Goal: Task Accomplishment & Management: Manage account settings

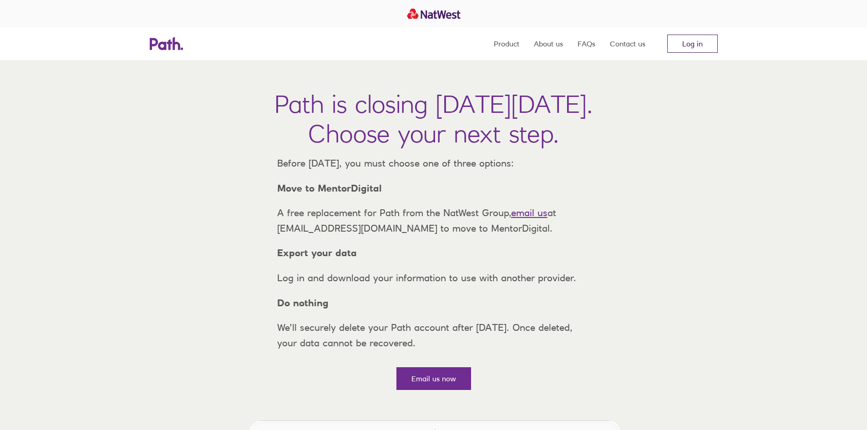
drag, startPoint x: 0, startPoint y: 0, endPoint x: 688, endPoint y: 48, distance: 689.4
click at [688, 48] on link "Log in" at bounding box center [692, 44] width 50 height 18
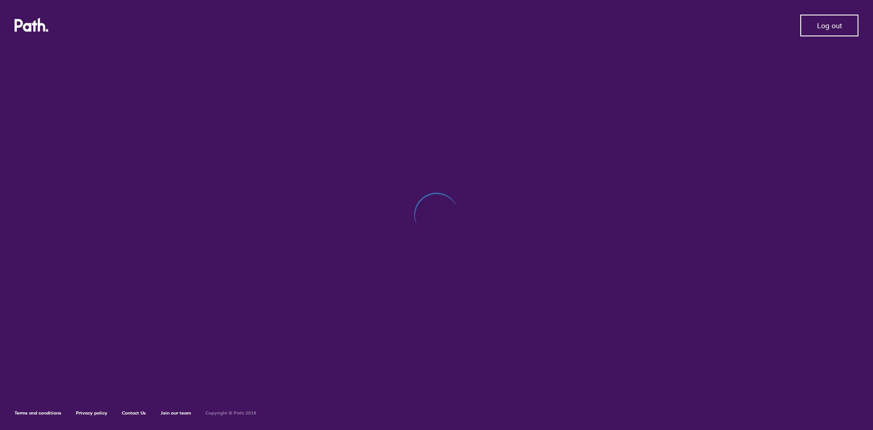
click at [831, 21] on span "Log out" at bounding box center [829, 25] width 25 height 8
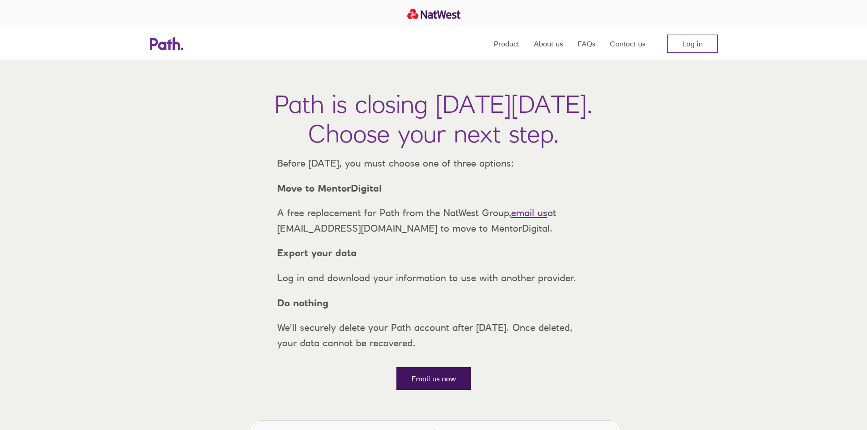
click at [433, 390] on link "Email us now" at bounding box center [433, 378] width 75 height 23
click at [695, 44] on link "Log in" at bounding box center [692, 44] width 50 height 18
